Goal: Transaction & Acquisition: Purchase product/service

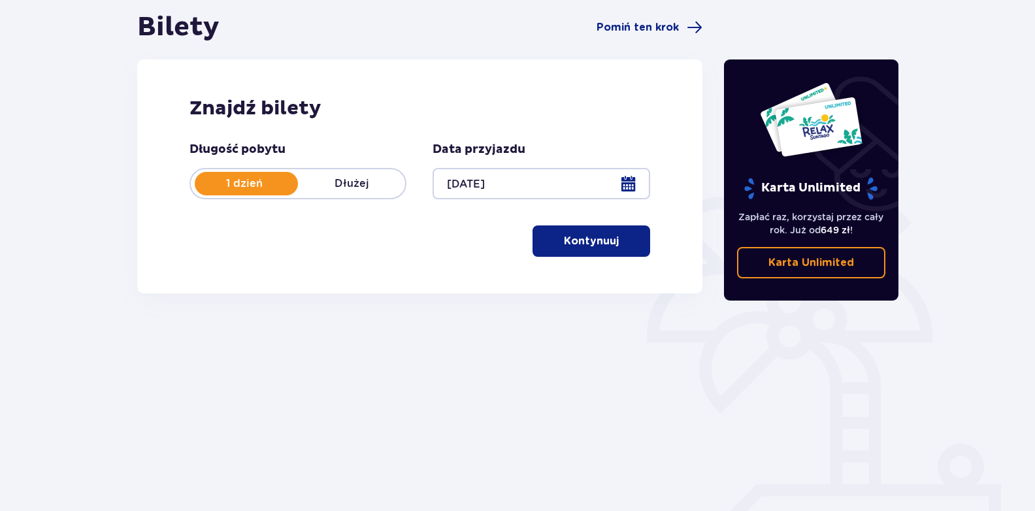
scroll to position [155, 0]
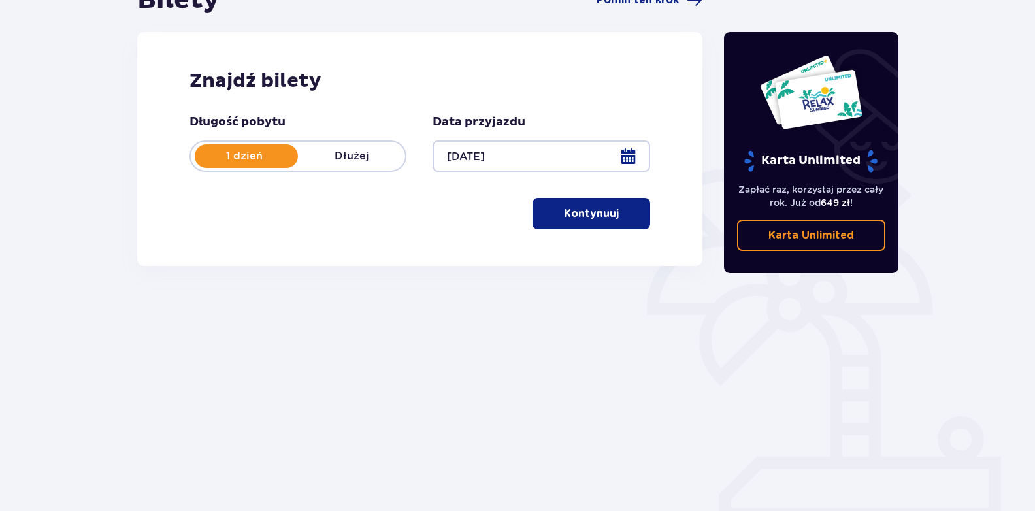
click at [584, 197] on div "Długość pobytu 1 dzień Dłużej Data przyjazdu 22.12.25 Kontynuuj Przejdź do konf…" at bounding box center [419, 171] width 461 height 115
click at [570, 220] on p "Kontynuuj" at bounding box center [591, 213] width 55 height 14
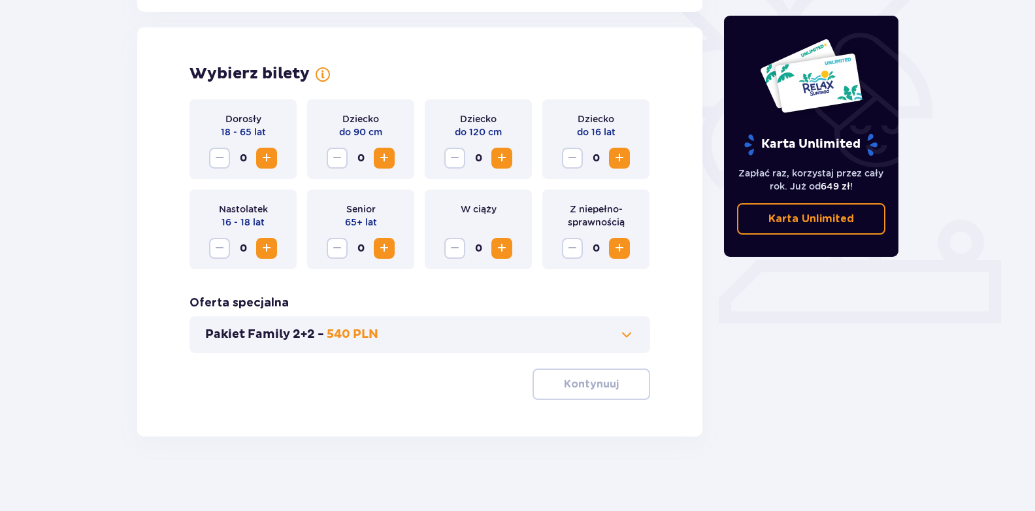
scroll to position [355, 0]
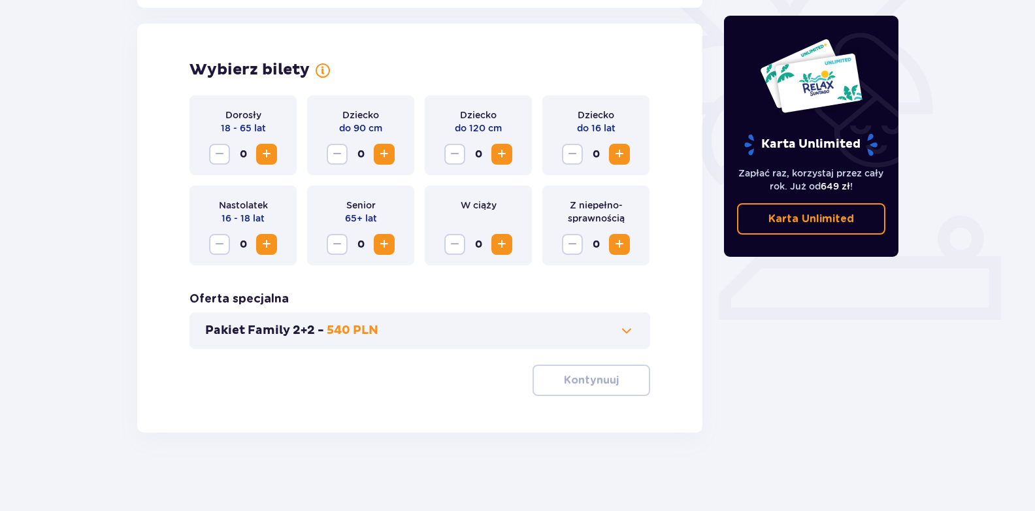
click at [274, 156] on span "Zwiększ" at bounding box center [267, 154] width 16 height 16
click at [566, 376] on p "Kontynuuj" at bounding box center [591, 380] width 55 height 14
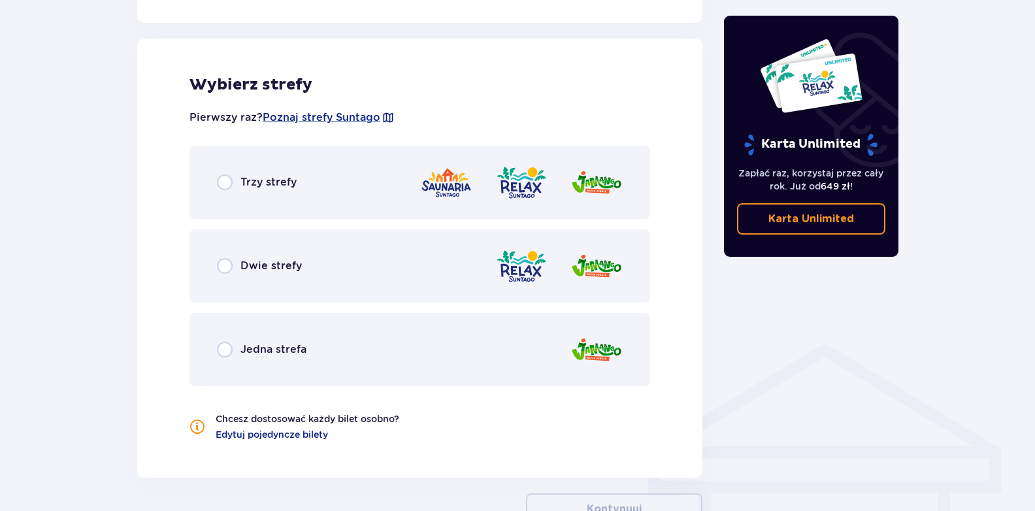
scroll to position [725, 0]
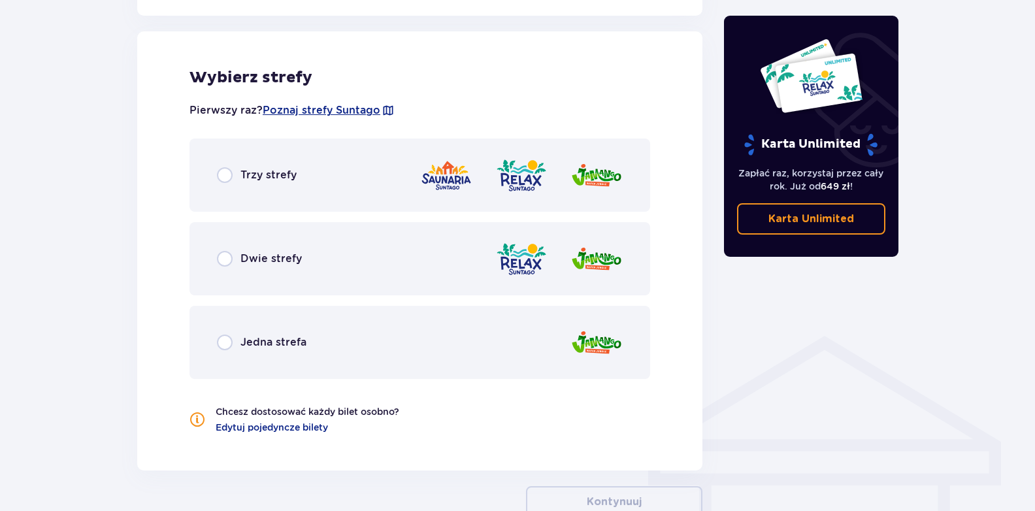
click at [329, 247] on div "Dwie strefy" at bounding box center [419, 258] width 461 height 73
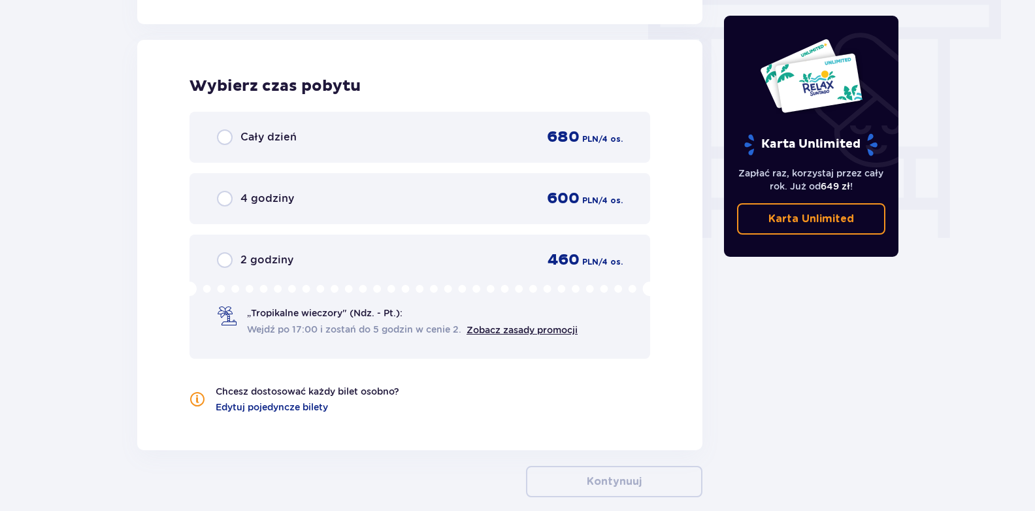
scroll to position [1180, 0]
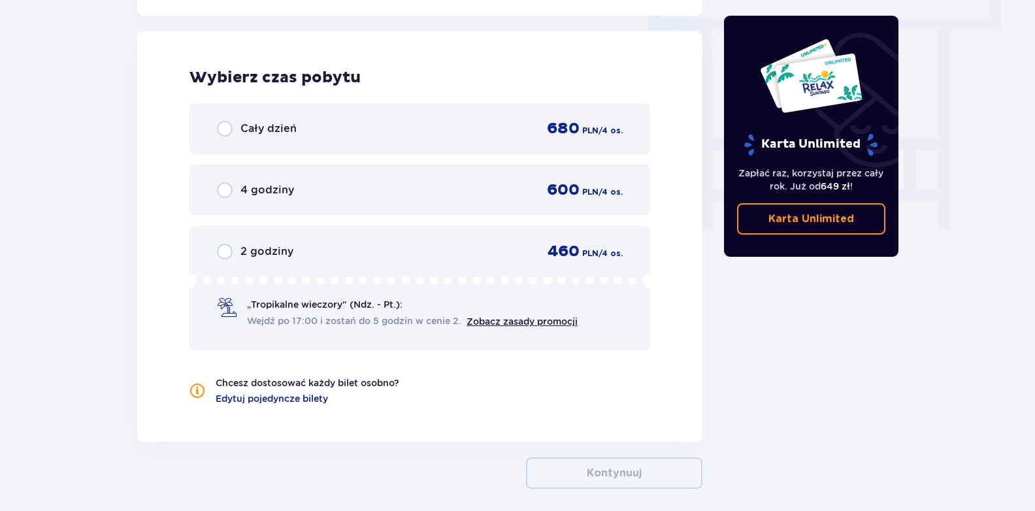
click at [420, 126] on div "Cały dzień 680 PLN / 4 os." at bounding box center [420, 129] width 406 height 20
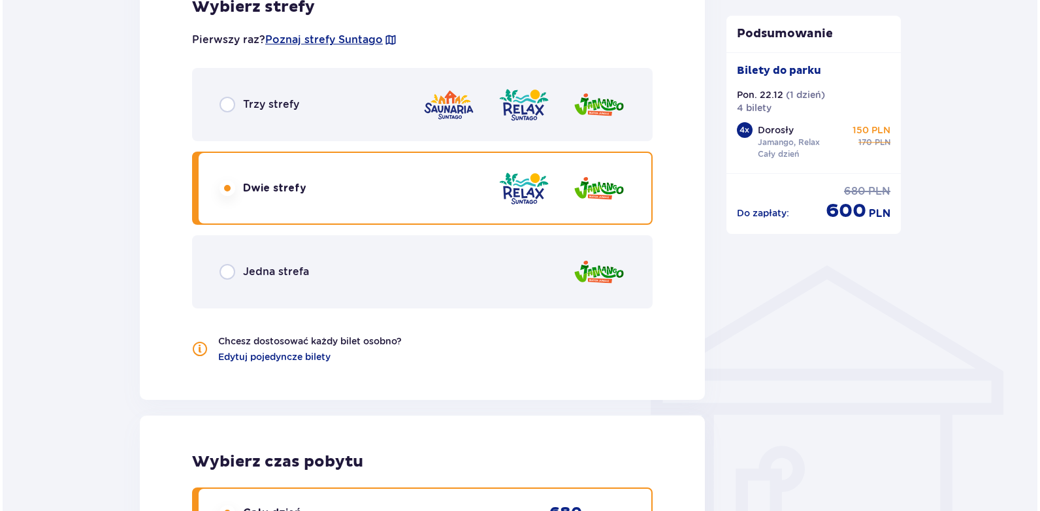
scroll to position [721, 0]
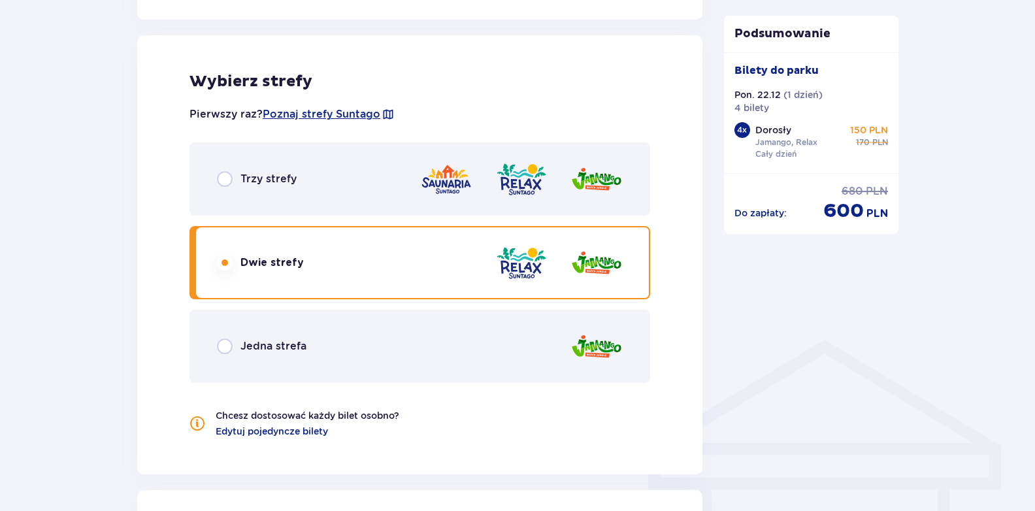
click at [323, 105] on div "Pierwszy raz? Poznaj strefy Suntago" at bounding box center [419, 114] width 461 height 25
click at [334, 117] on span "Poznaj strefy Suntago" at bounding box center [322, 114] width 118 height 14
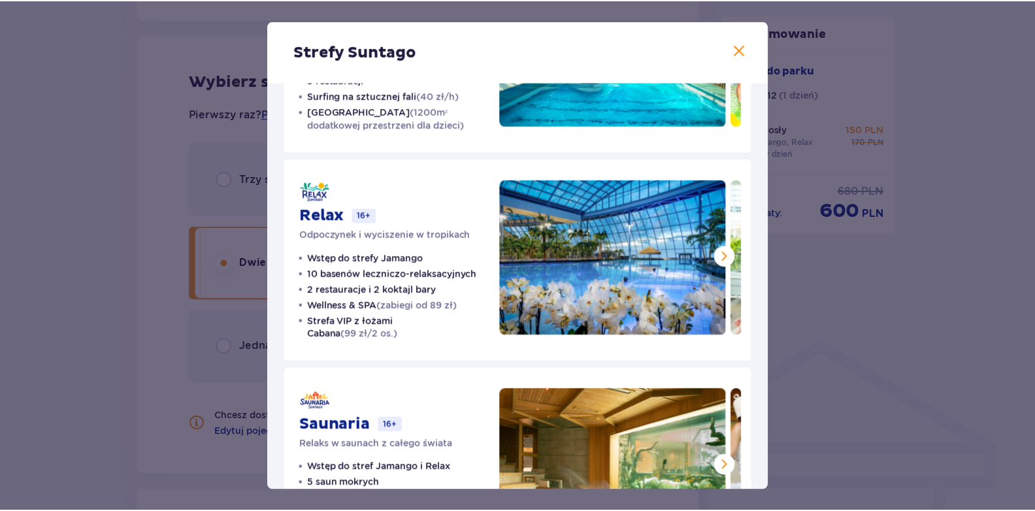
scroll to position [110, 0]
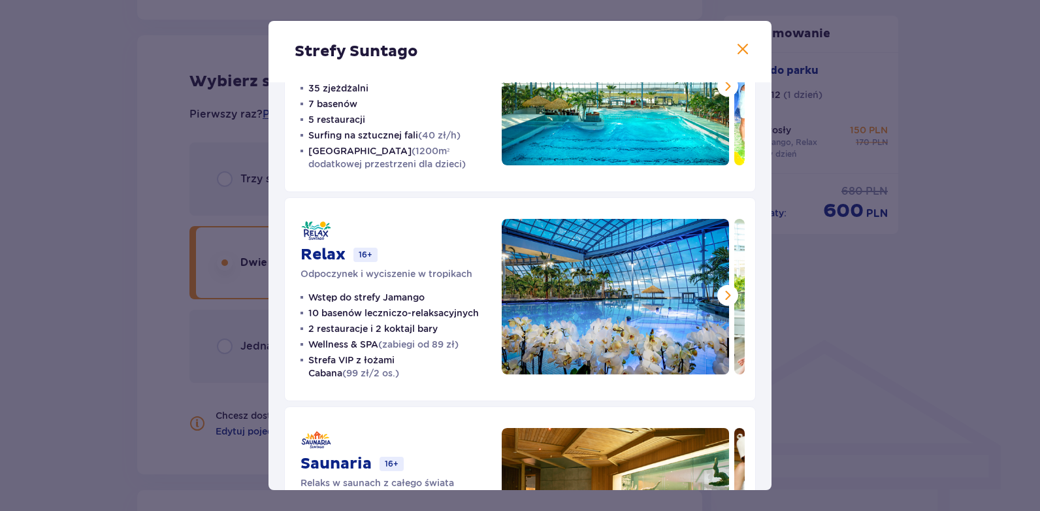
click at [743, 56] on span at bounding box center [743, 50] width 16 height 16
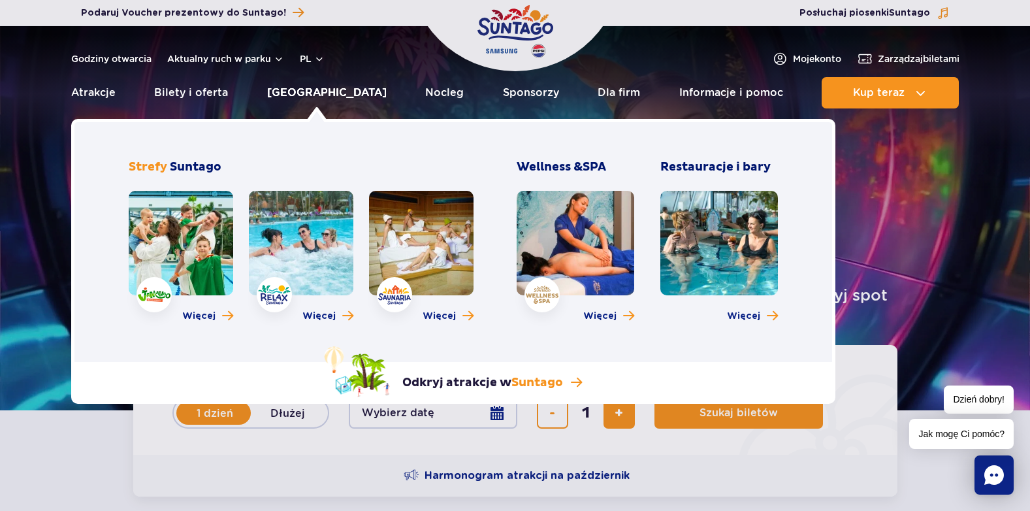
click at [317, 90] on link "[GEOGRAPHIC_DATA]" at bounding box center [327, 92] width 120 height 31
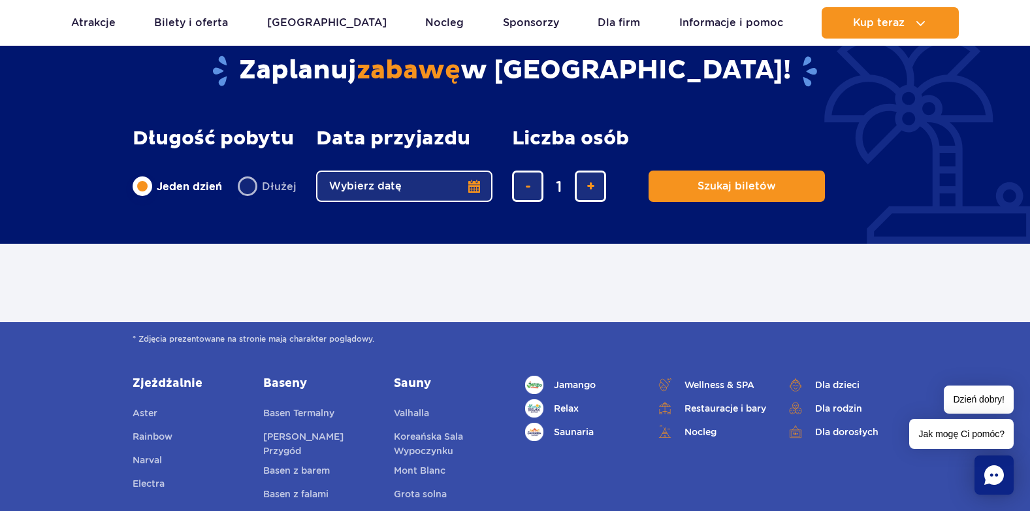
scroll to position [653, 0]
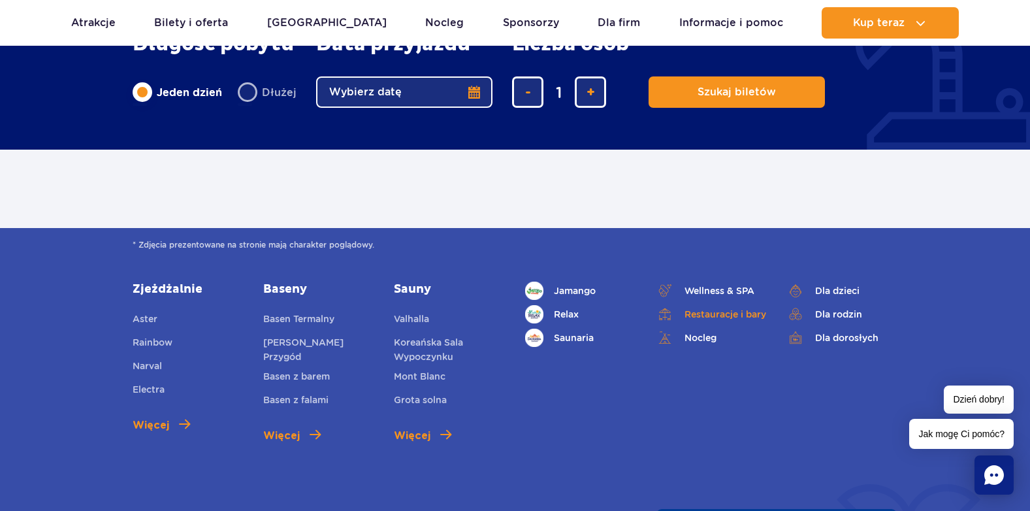
click at [738, 310] on link "Restauracje i bary" at bounding box center [711, 314] width 111 height 18
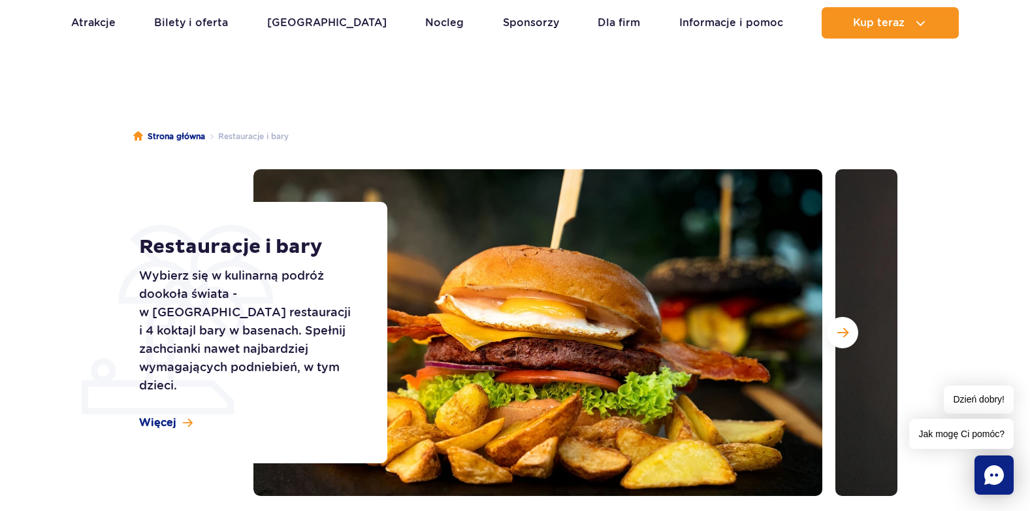
scroll to position [65, 0]
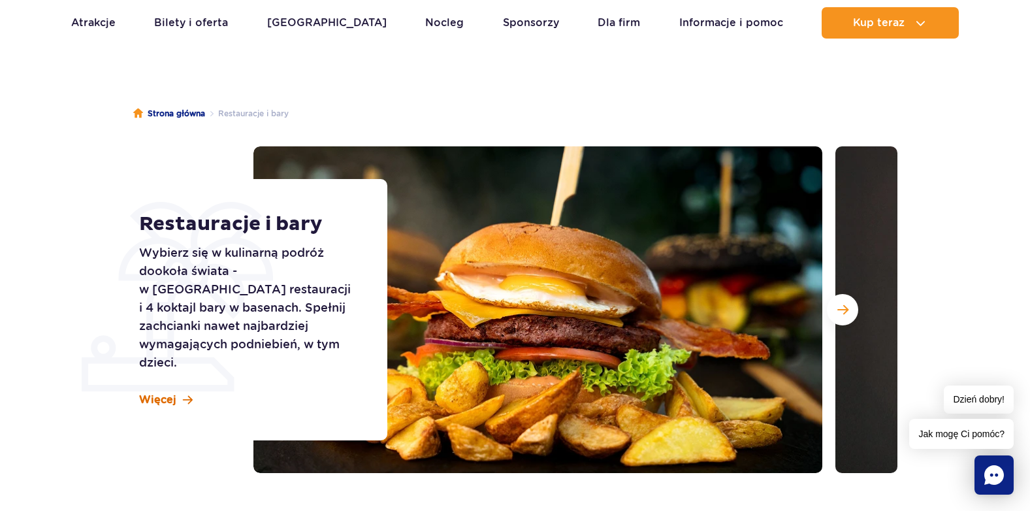
click at [147, 393] on span "Więcej" at bounding box center [157, 400] width 37 height 14
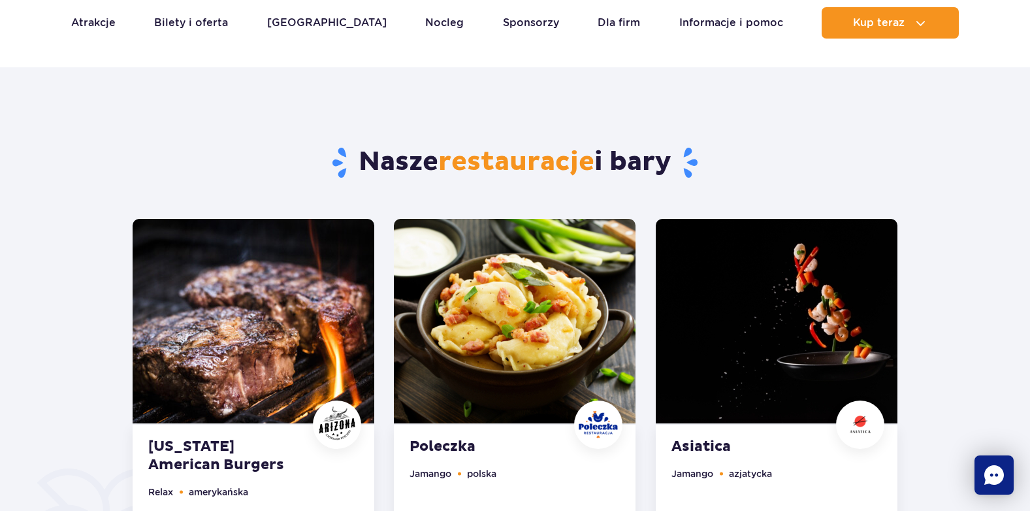
scroll to position [580, 0]
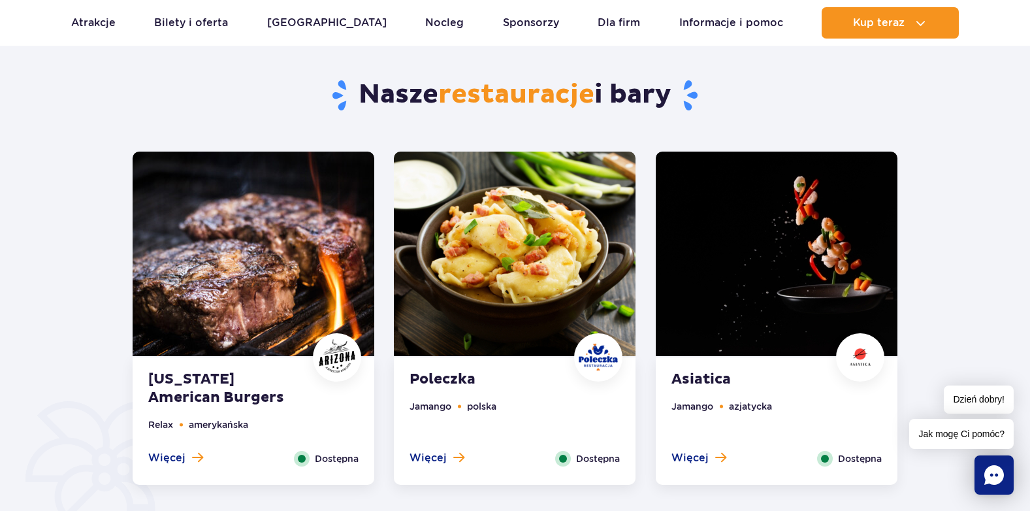
drag, startPoint x: 694, startPoint y: 375, endPoint x: 992, endPoint y: 242, distance: 326.1
click at [999, 238] on div at bounding box center [515, 435] width 1134 height 870
click at [678, 461] on span "Więcej" at bounding box center [690, 458] width 37 height 14
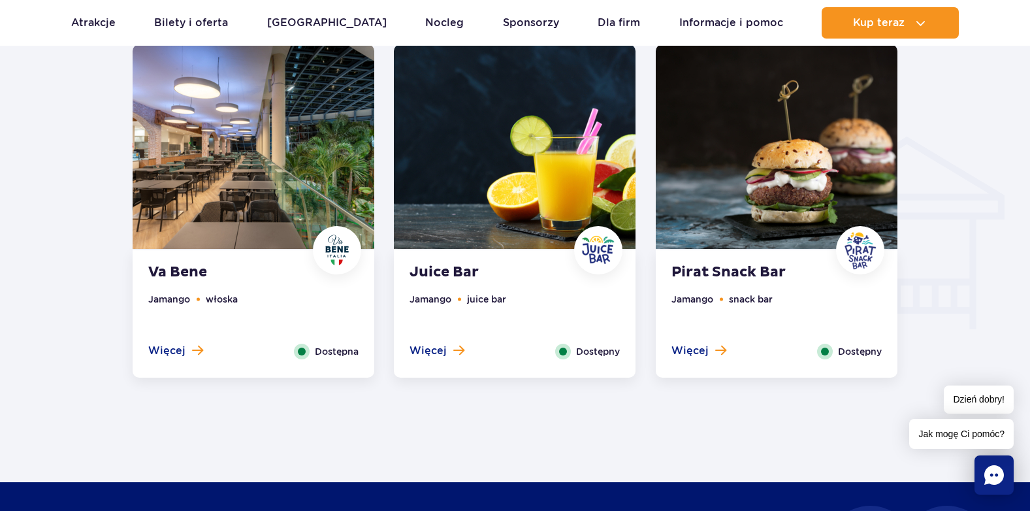
scroll to position [1539, 0]
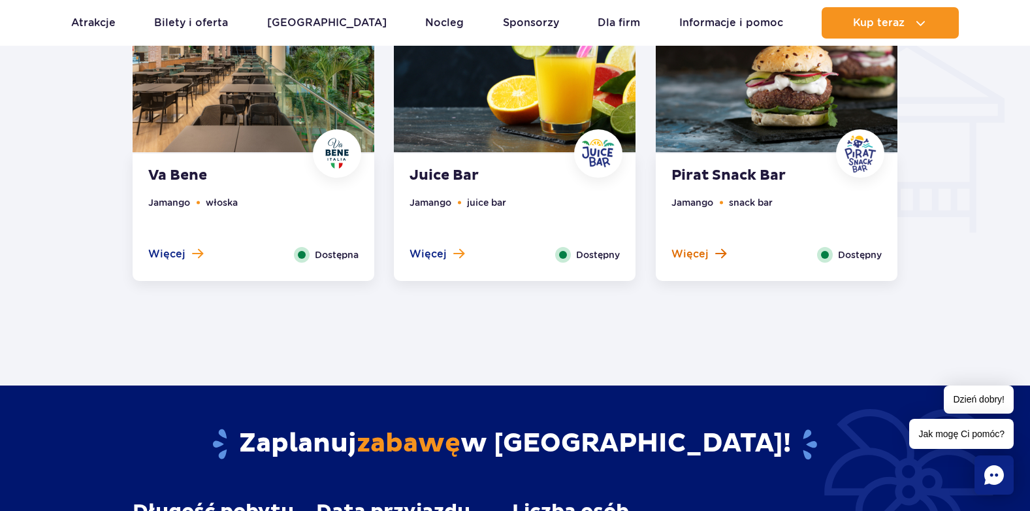
click at [690, 250] on span "Więcej" at bounding box center [690, 254] width 37 height 14
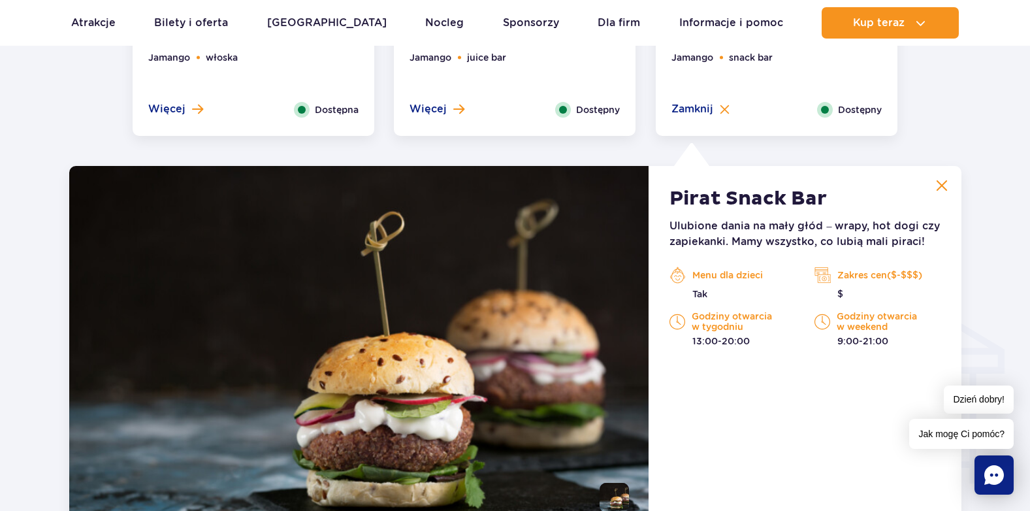
scroll to position [1049, 0]
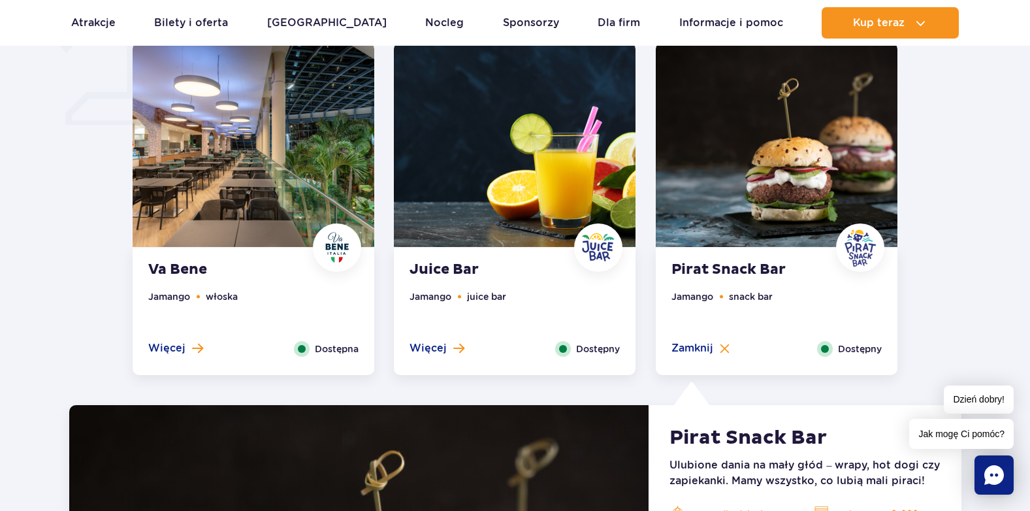
click at [237, 282] on div "Va Bene Jamango włoska Więcej Zamknij Dostępna" at bounding box center [254, 311] width 242 height 127
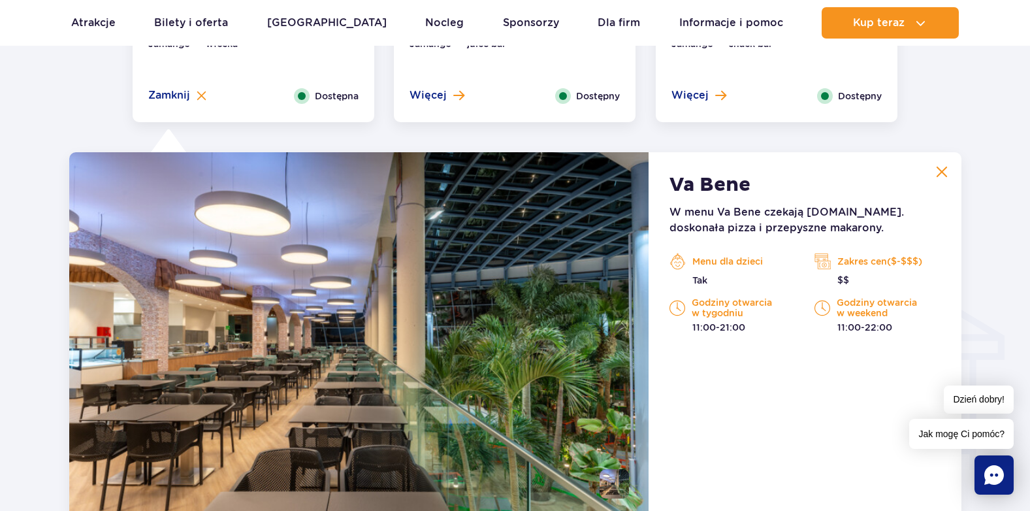
scroll to position [1375, 0]
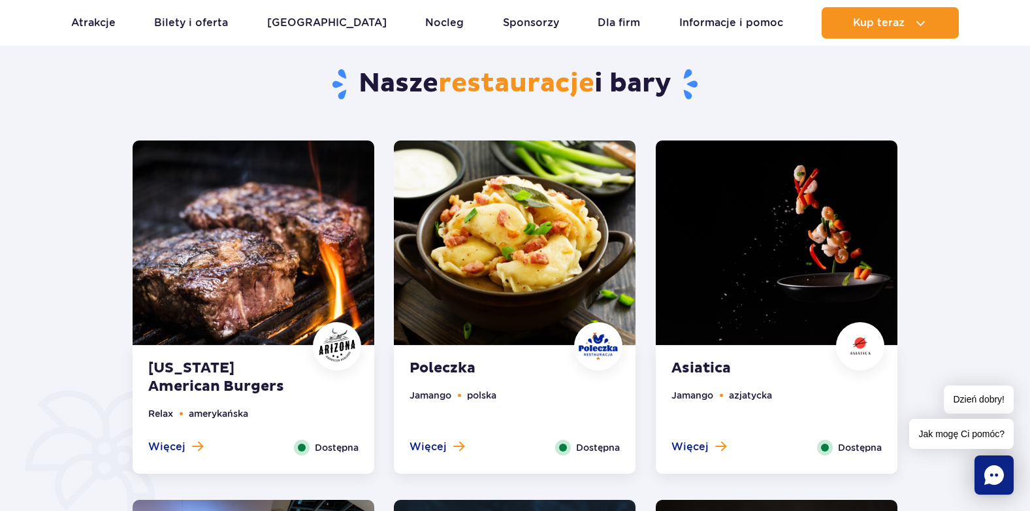
click at [429, 450] on span "Więcej" at bounding box center [428, 447] width 37 height 14
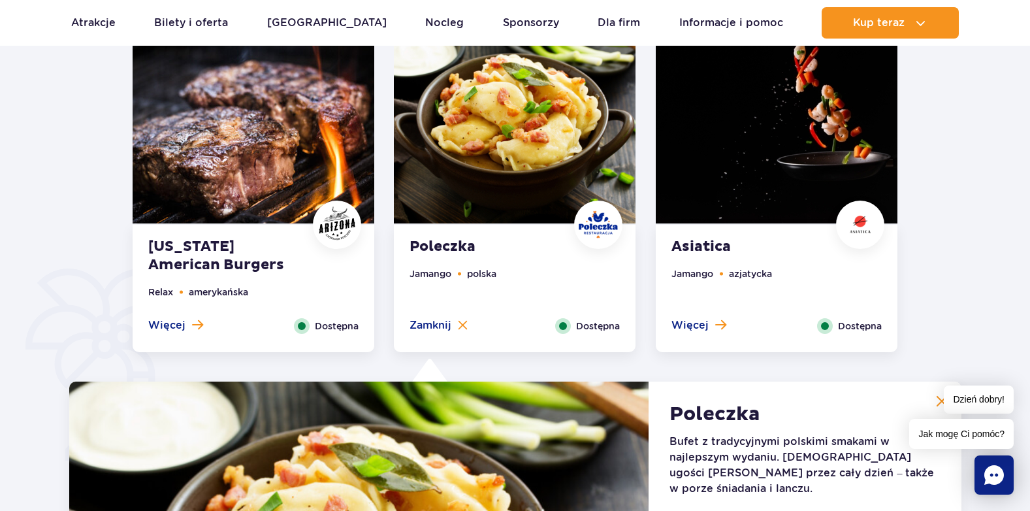
scroll to position [689, 0]
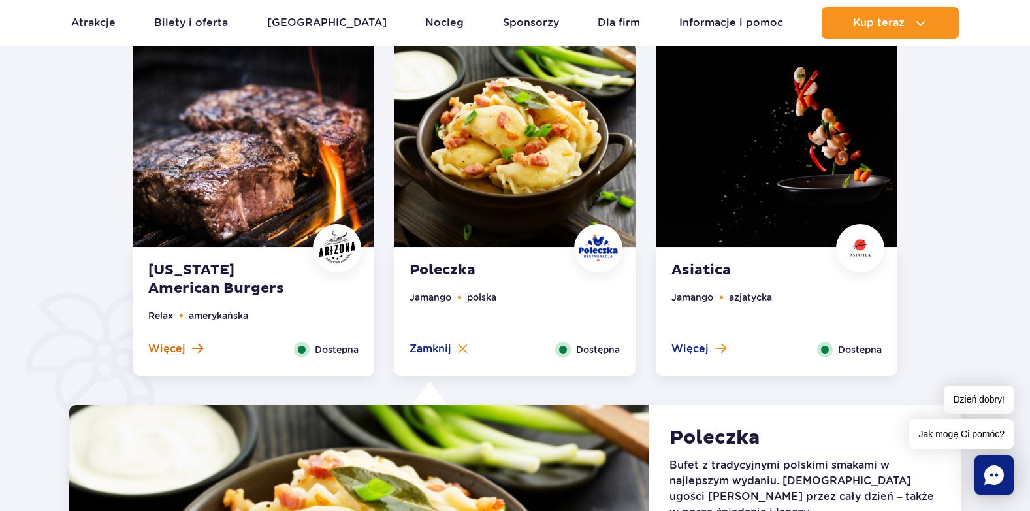
click at [188, 349] on button "Więcej" at bounding box center [175, 349] width 55 height 14
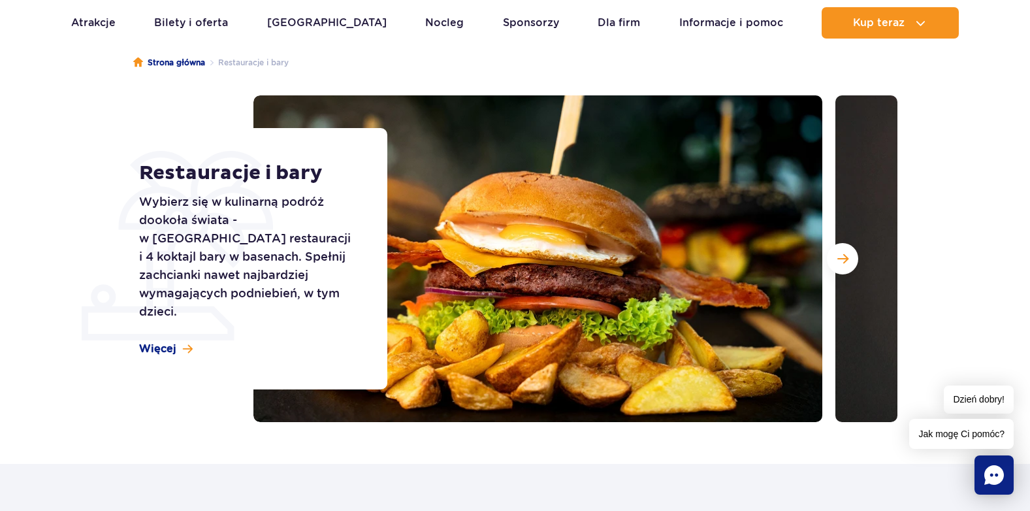
scroll to position [0, 0]
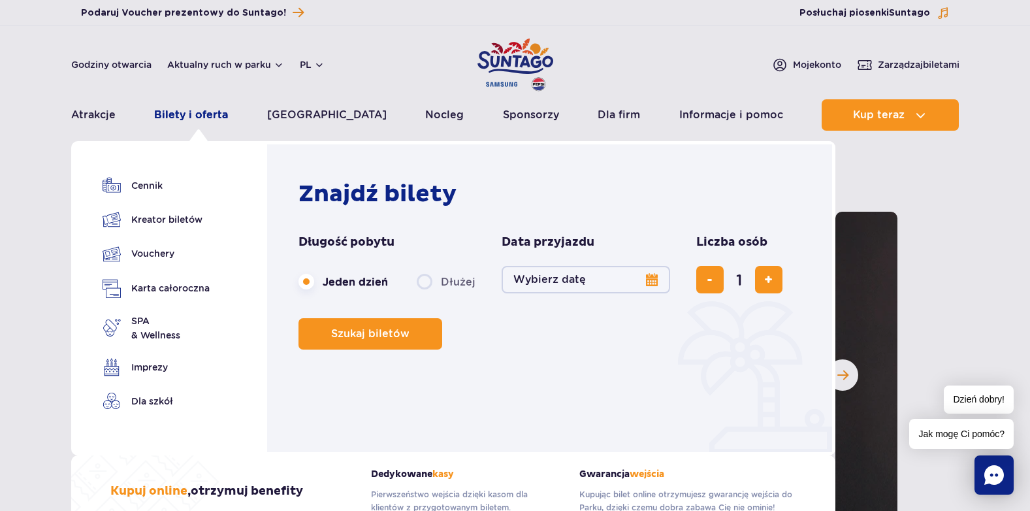
click at [198, 108] on link "Bilety i oferta" at bounding box center [191, 114] width 74 height 31
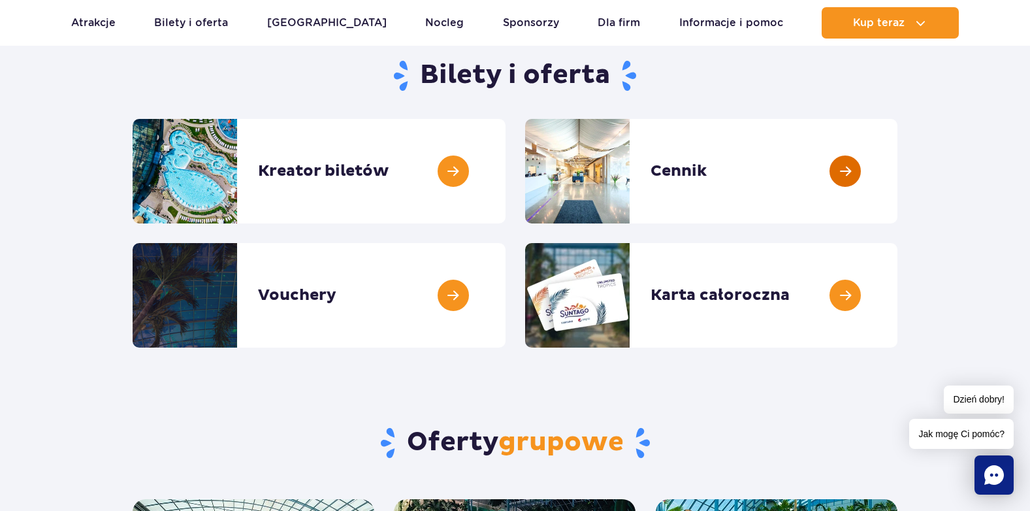
scroll to position [131, 0]
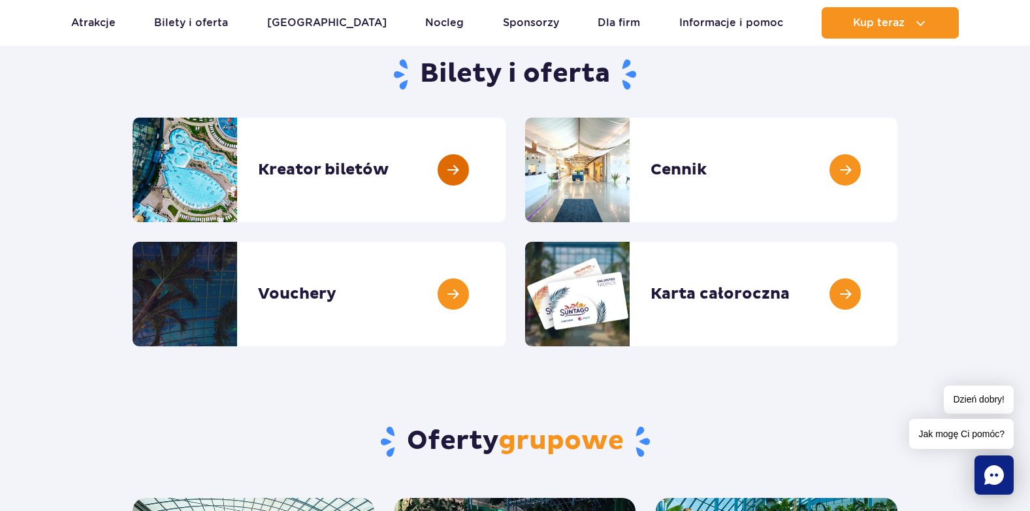
click at [506, 180] on link at bounding box center [506, 170] width 0 height 105
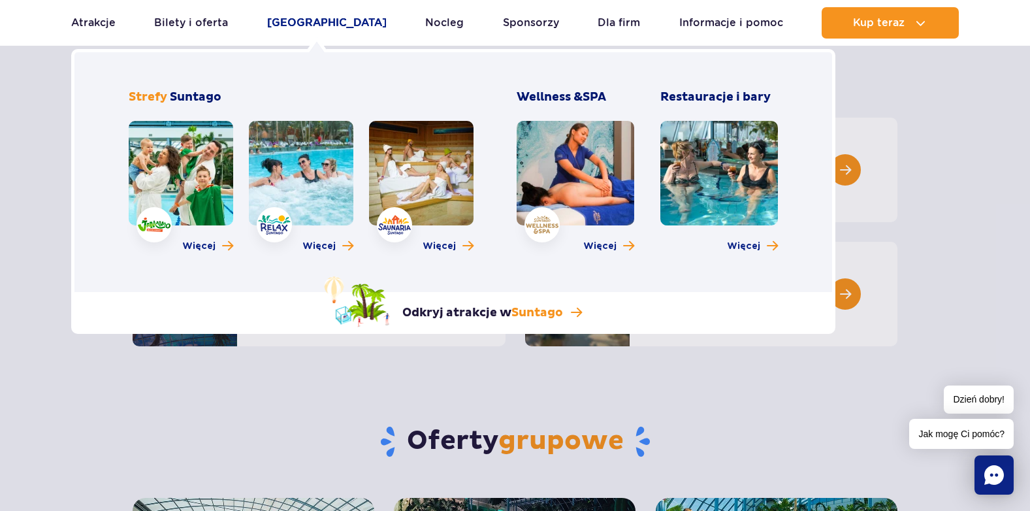
click at [311, 22] on link "[GEOGRAPHIC_DATA]" at bounding box center [327, 22] width 120 height 31
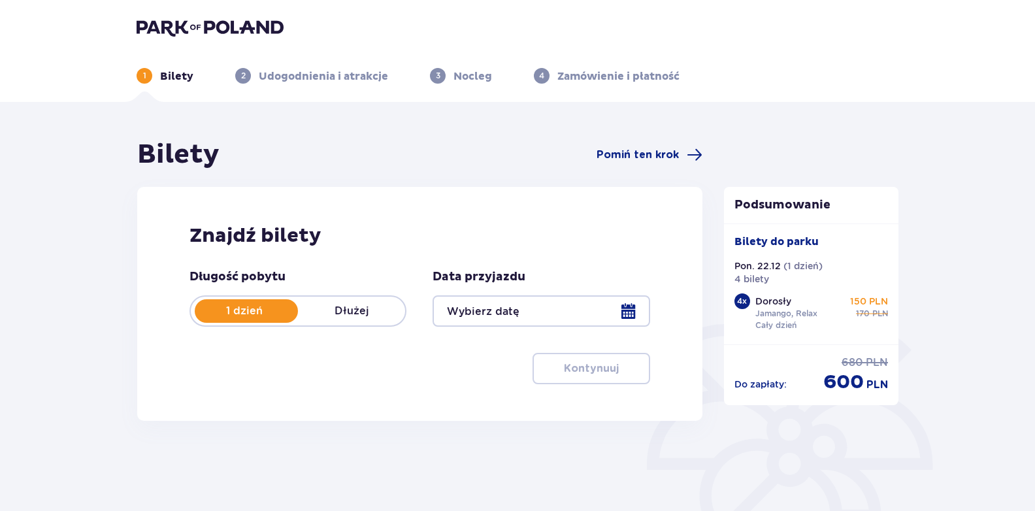
type input "22.12.25"
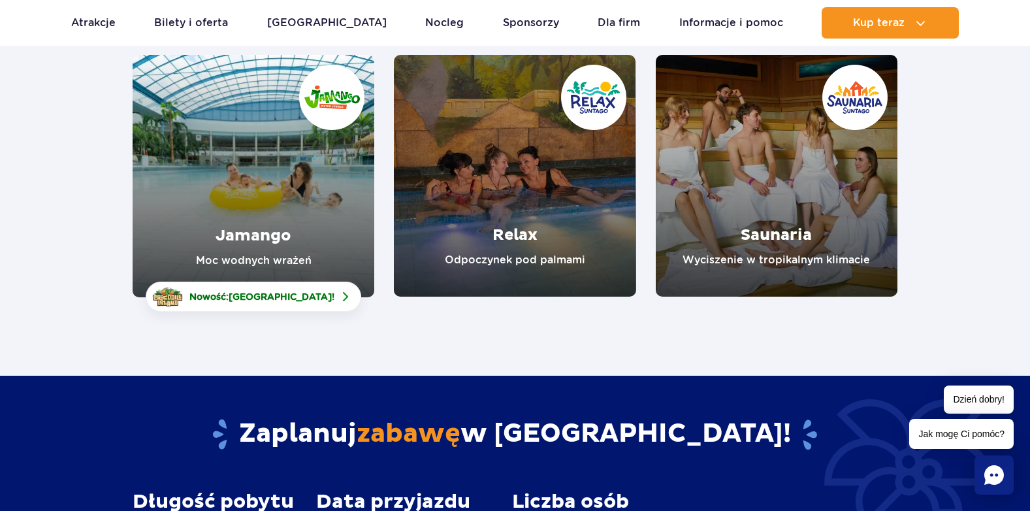
click at [504, 229] on link "Relax" at bounding box center [515, 176] width 242 height 242
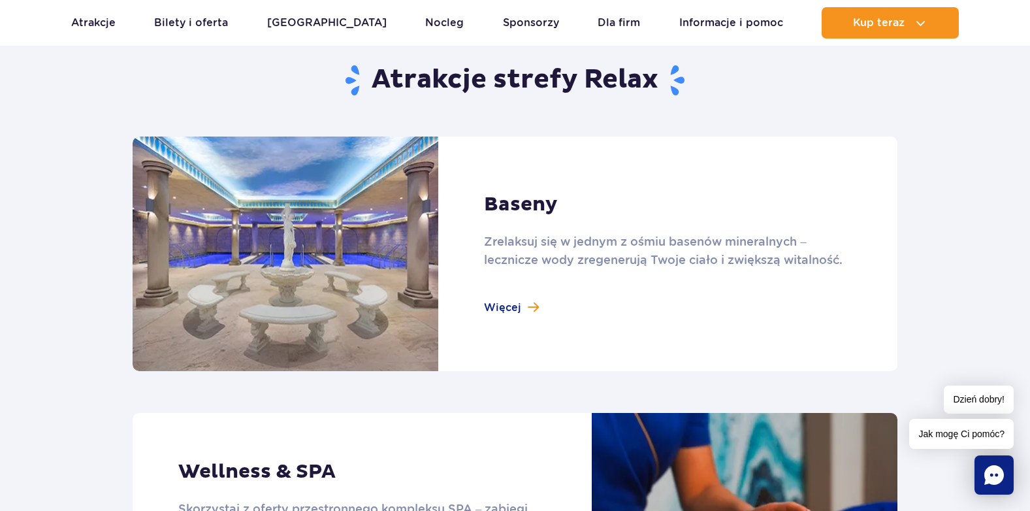
scroll to position [719, 0]
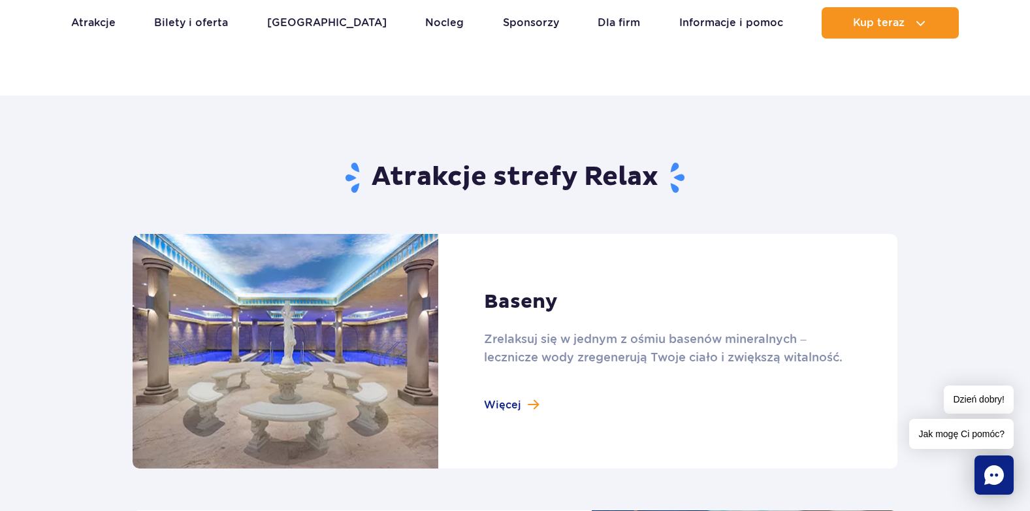
click at [521, 395] on link at bounding box center [515, 351] width 765 height 235
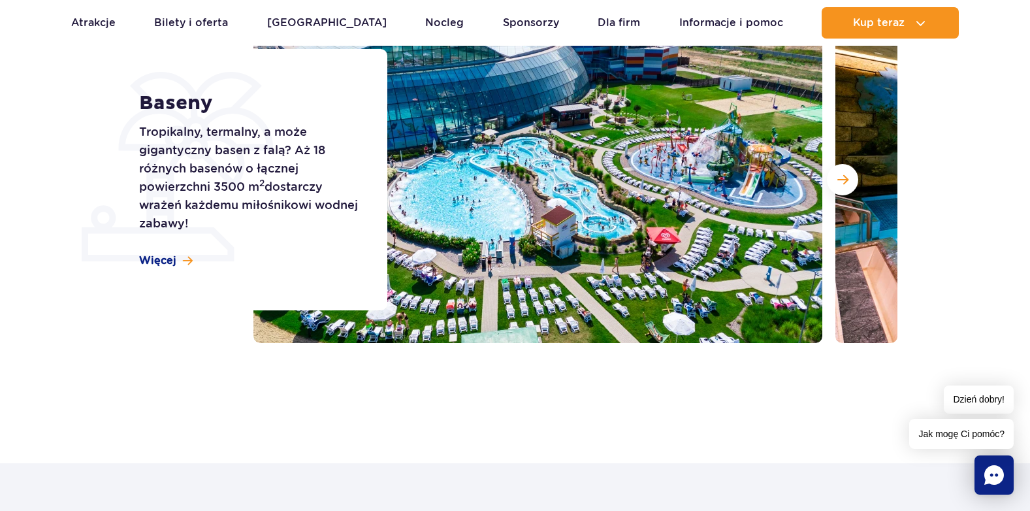
scroll to position [196, 0]
click at [155, 261] on span "Więcej" at bounding box center [157, 260] width 37 height 14
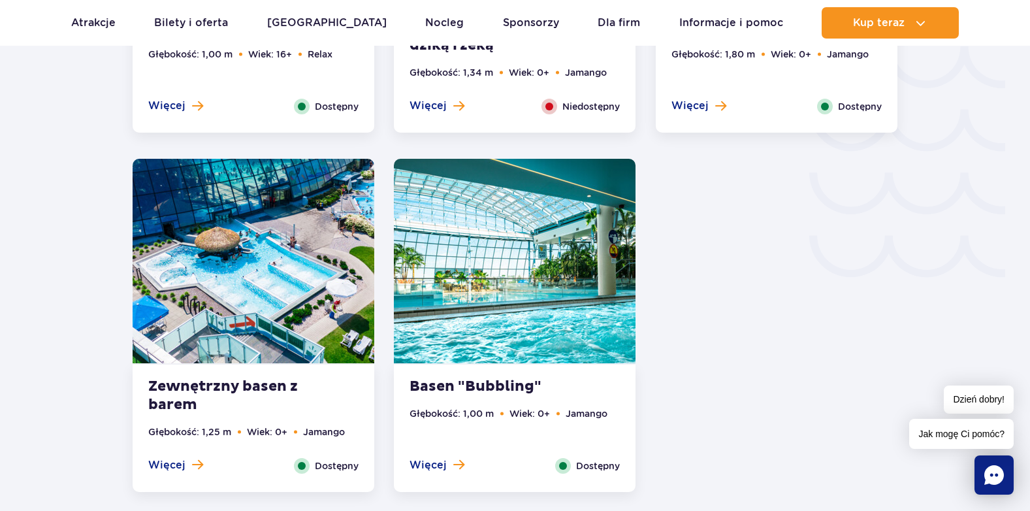
scroll to position [2227, 0]
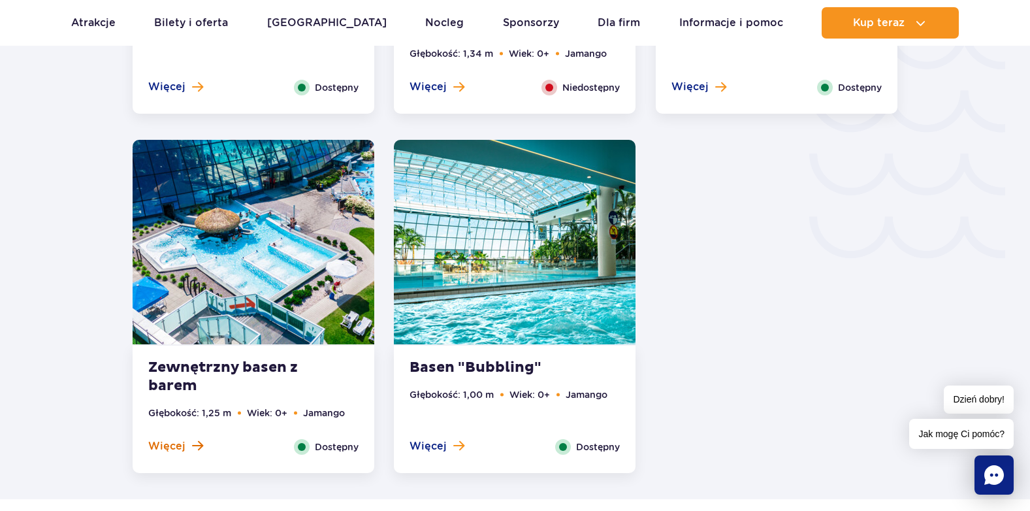
click at [169, 441] on span "Więcej" at bounding box center [166, 446] width 37 height 14
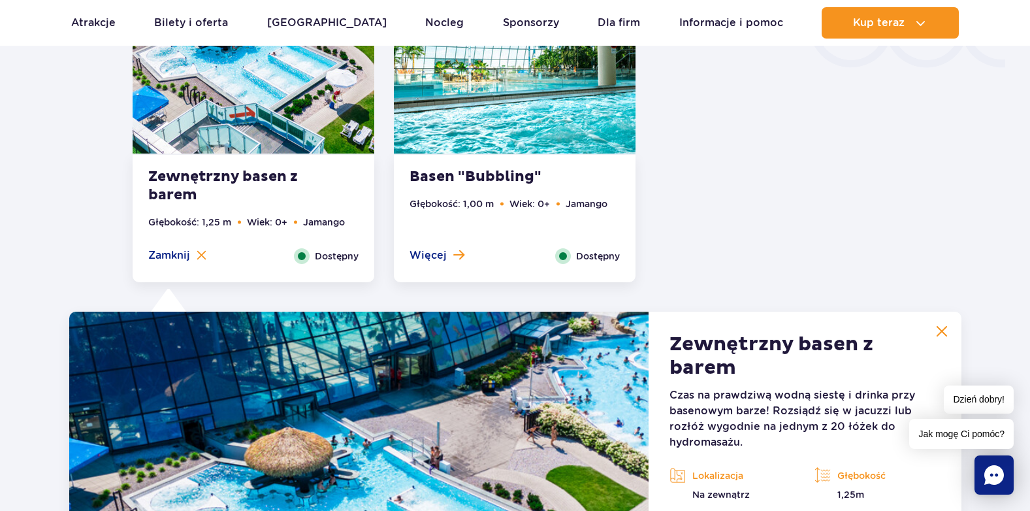
scroll to position [2651, 0]
